Goal: Task Accomplishment & Management: Manage account settings

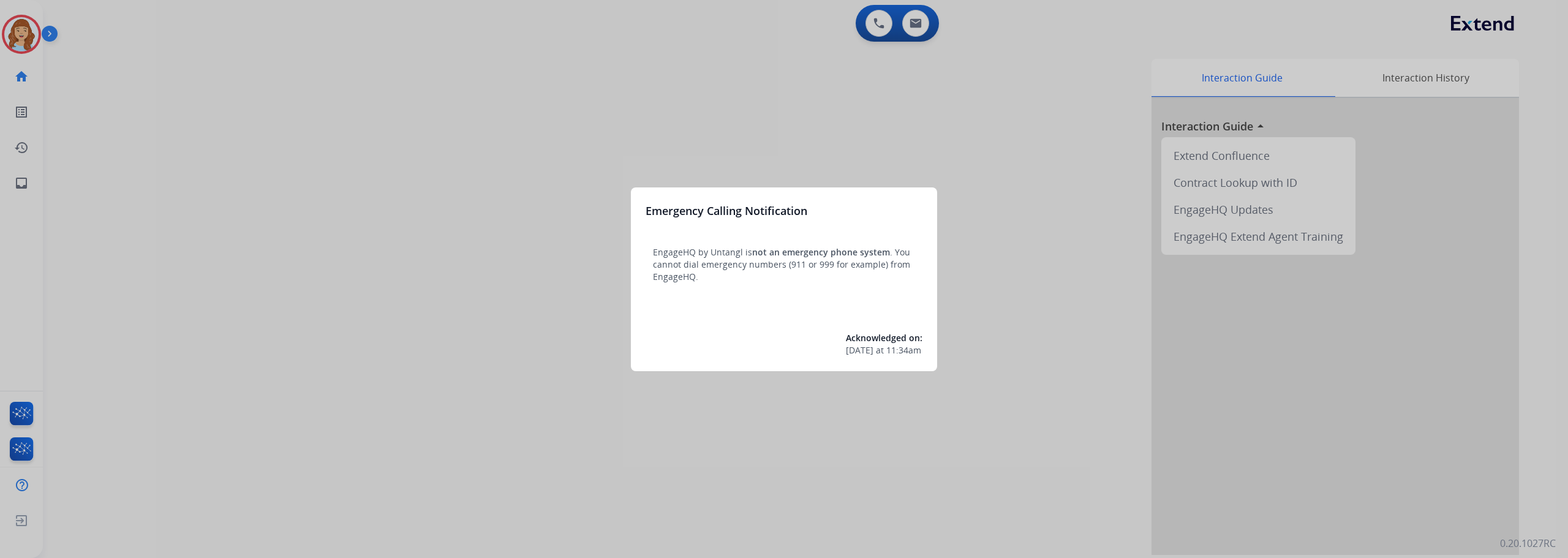
click at [23, 31] on div at bounding box center [784, 279] width 1568 height 558
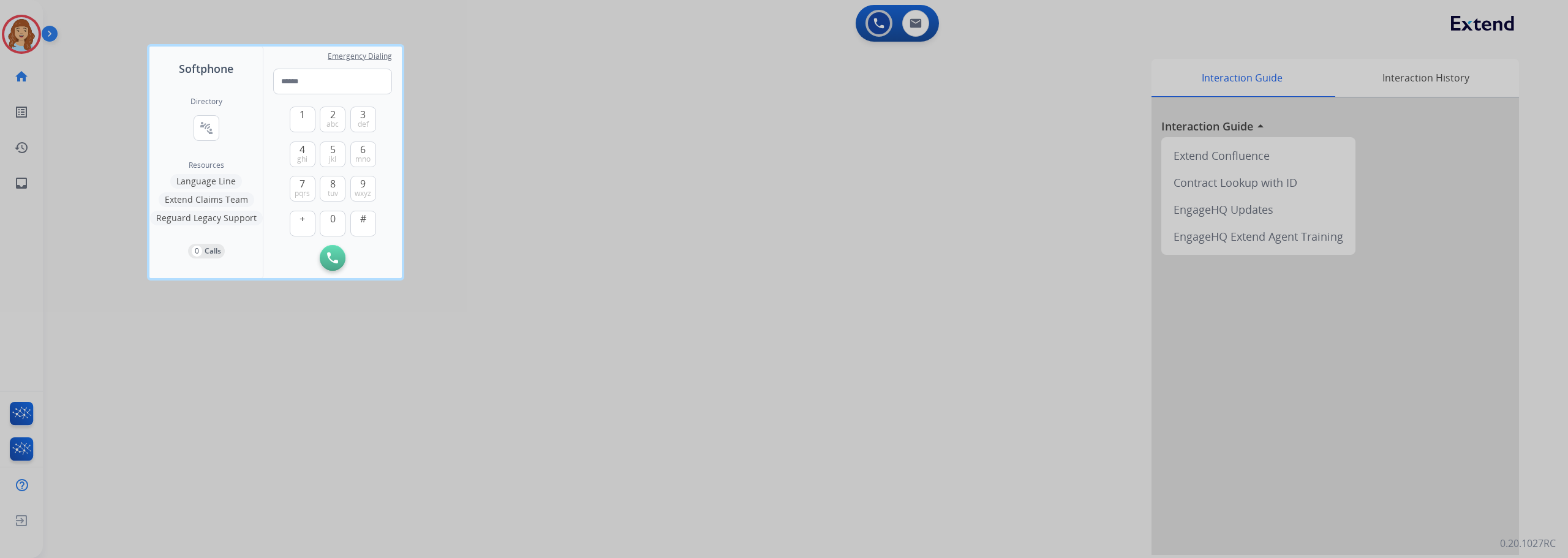
click at [23, 31] on div at bounding box center [784, 279] width 1568 height 558
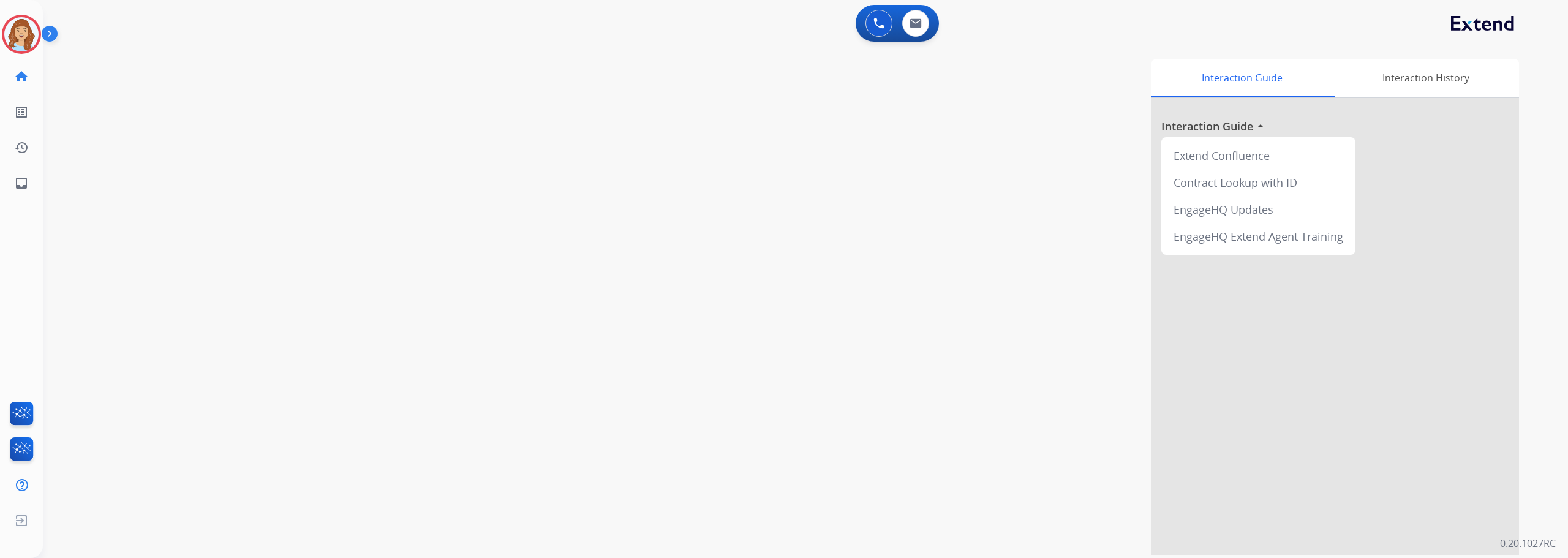
click at [23, 31] on img at bounding box center [21, 34] width 34 height 34
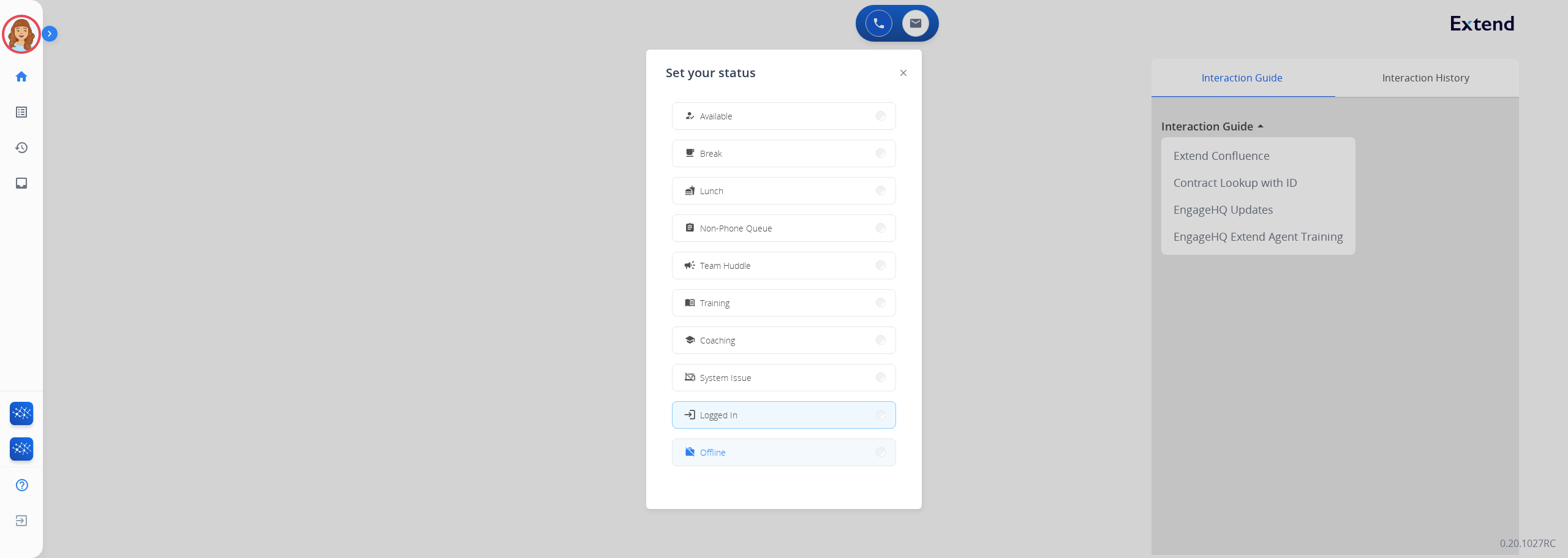
click at [736, 453] on button "work_off Offline" at bounding box center [784, 452] width 223 height 27
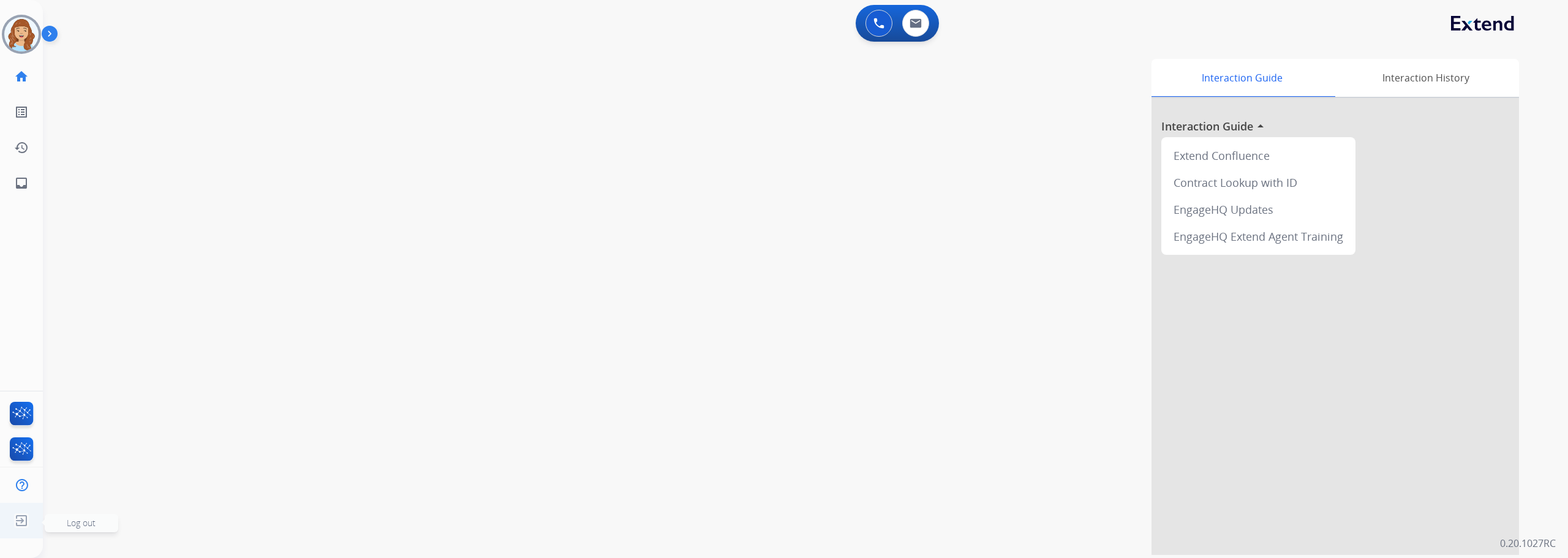
click at [67, 526] on span "Log out" at bounding box center [81, 523] width 29 height 12
